Goal: Register for event/course

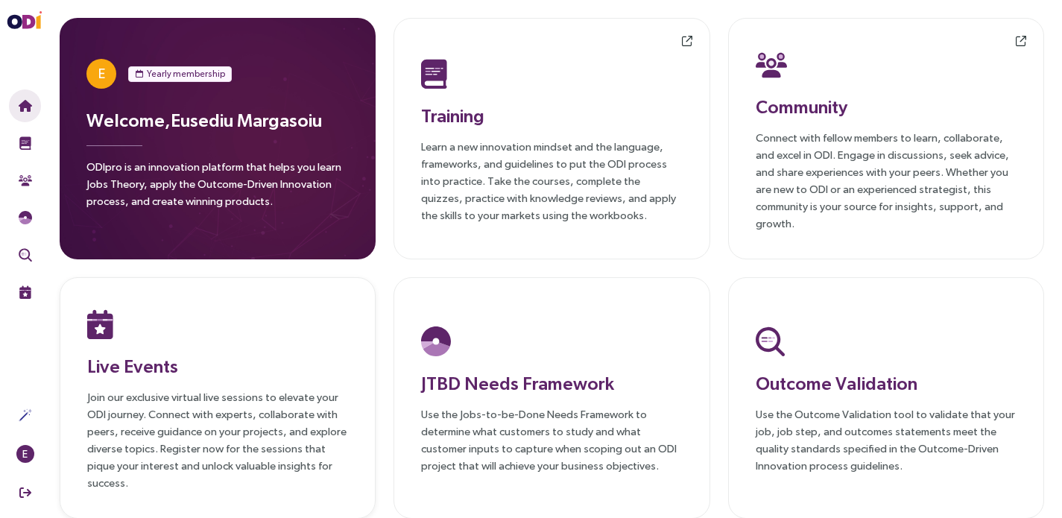
click at [177, 395] on p "Join our exclusive virtual live sessions to elevate your ODI journey. Connect w…" at bounding box center [217, 439] width 261 height 103
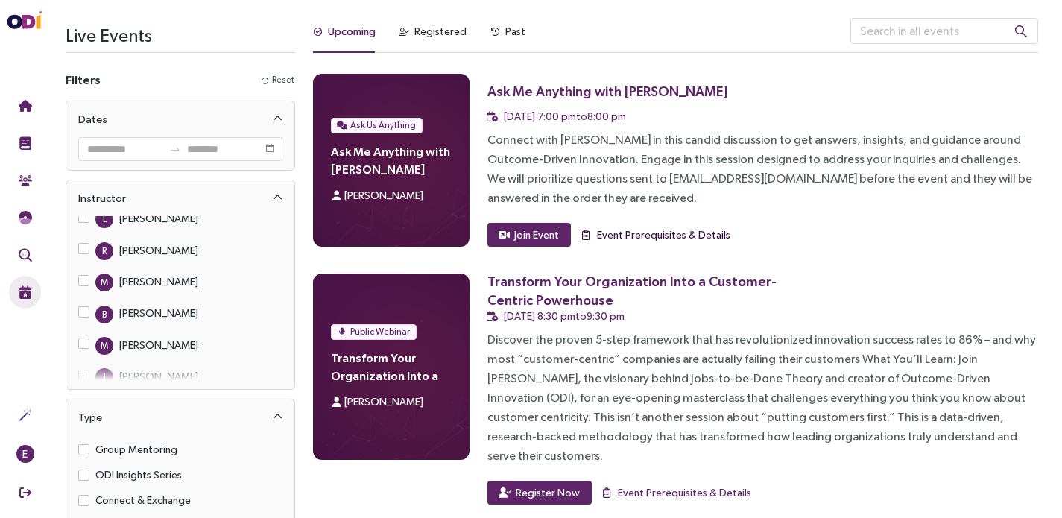
click at [628, 233] on span "Event Prerequisites & Details" at bounding box center [663, 235] width 133 height 16
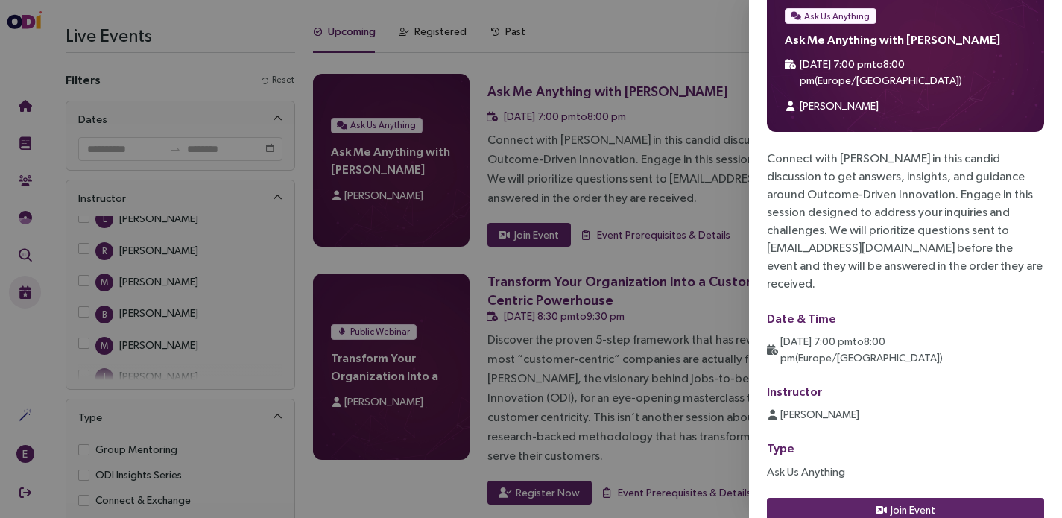
scroll to position [27, 0]
click at [675, 219] on div at bounding box center [531, 259] width 1062 height 518
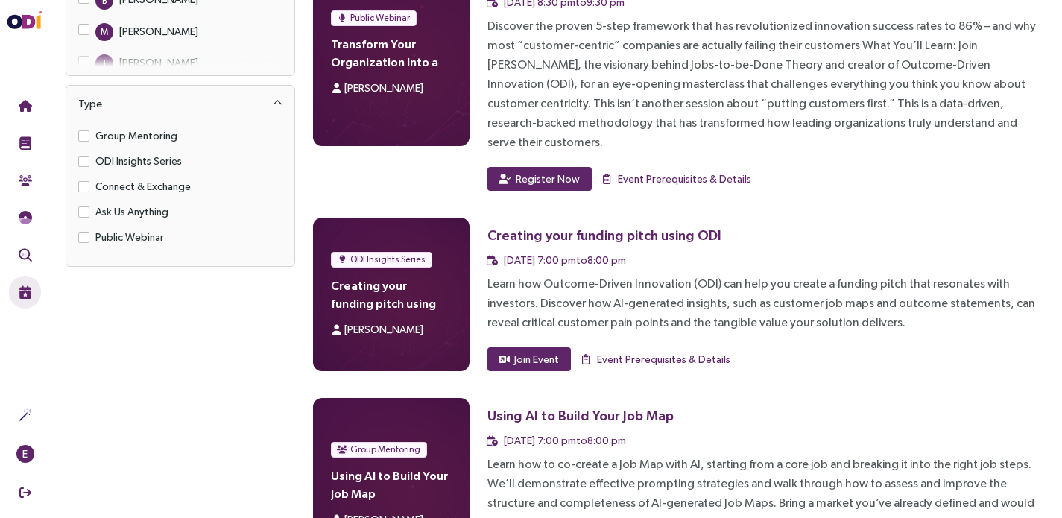
scroll to position [312, 0]
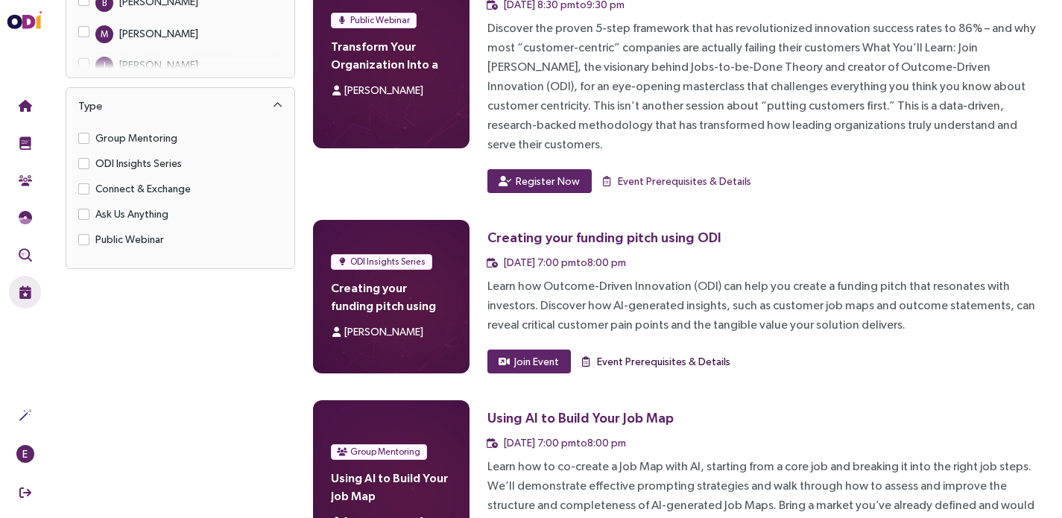
click at [705, 353] on span "Event Prerequisites & Details" at bounding box center [663, 361] width 133 height 16
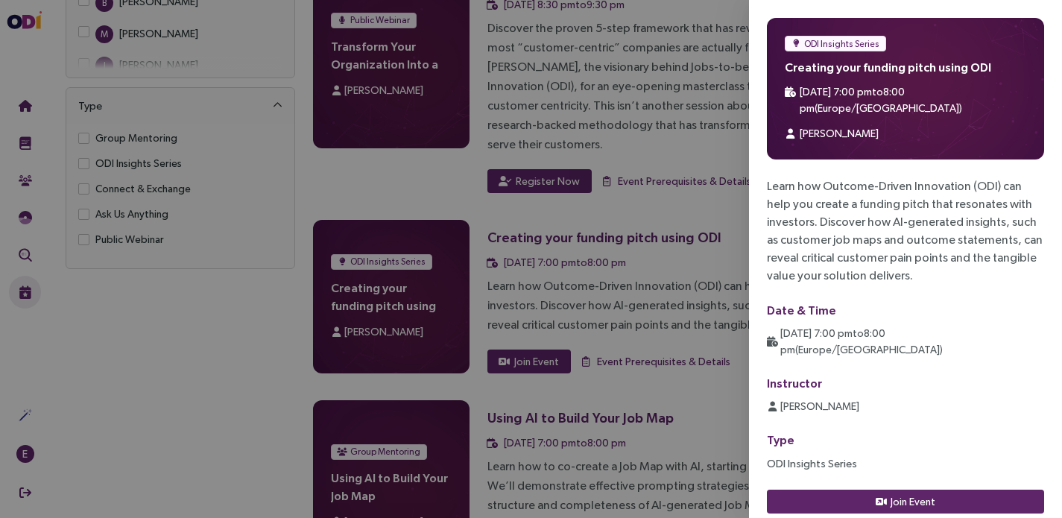
scroll to position [13, 0]
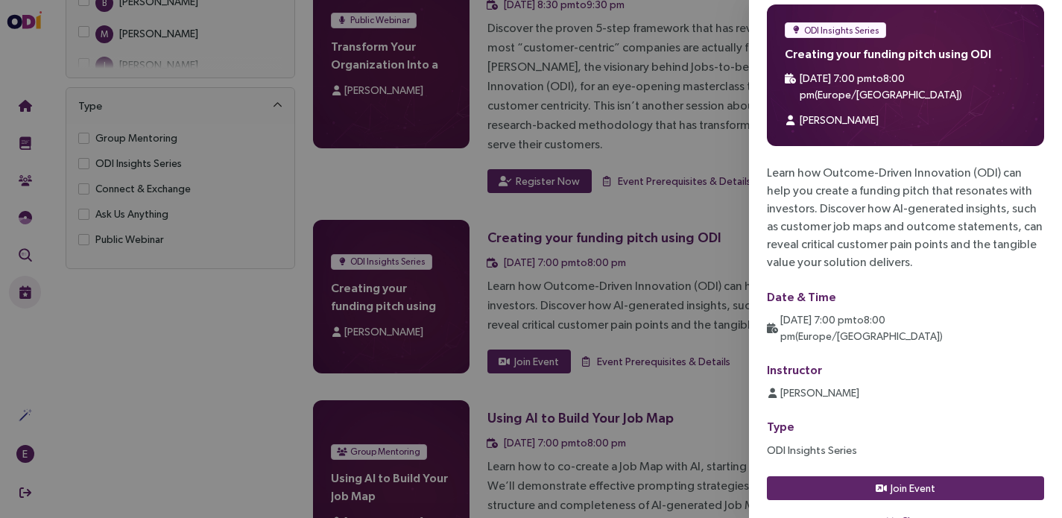
click at [801, 363] on label "Instructor" at bounding box center [794, 369] width 55 height 13
click at [678, 230] on div at bounding box center [531, 259] width 1062 height 518
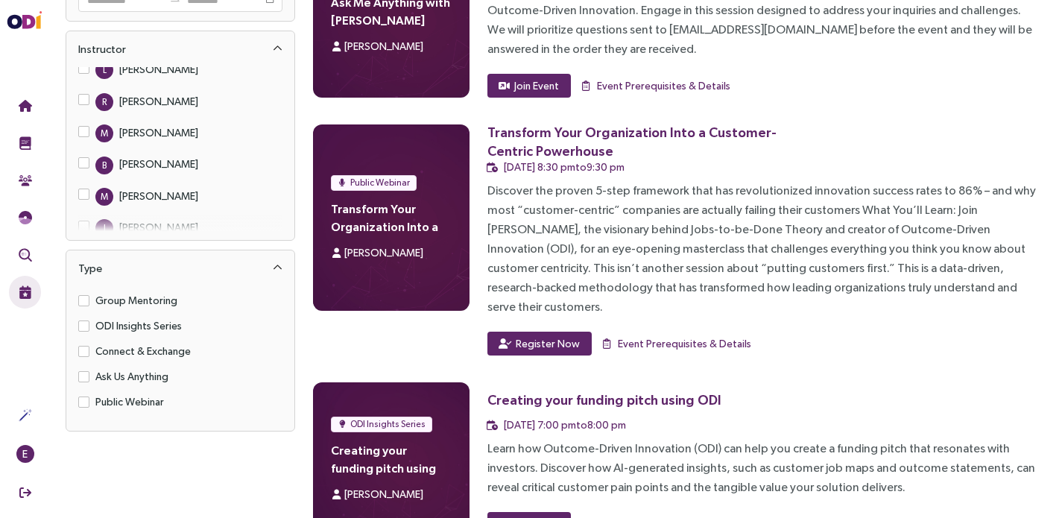
scroll to position [0, 0]
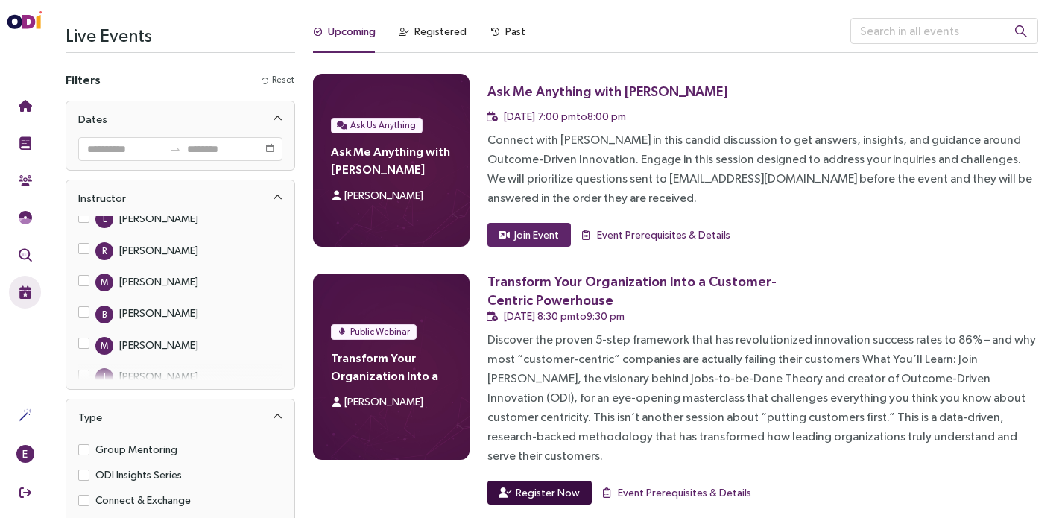
click at [553, 485] on span "Register Now" at bounding box center [548, 493] width 64 height 16
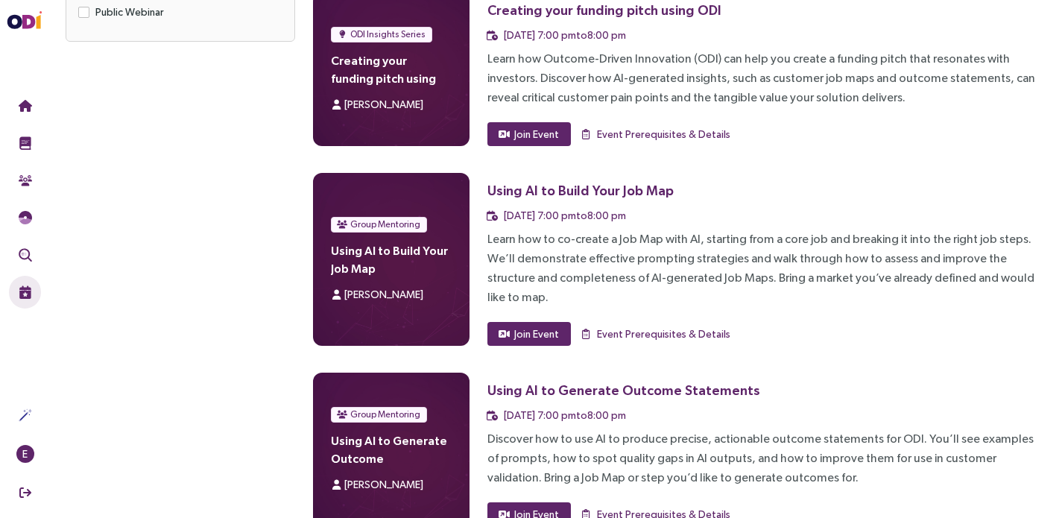
scroll to position [735, 0]
